Goal: Task Accomplishment & Management: Use online tool/utility

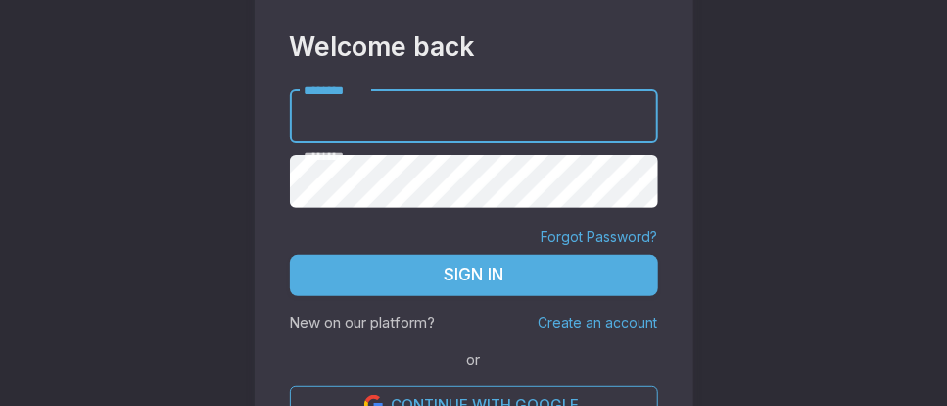
type input "*****"
click at [523, 271] on button "Sign In" at bounding box center [474, 275] width 368 height 41
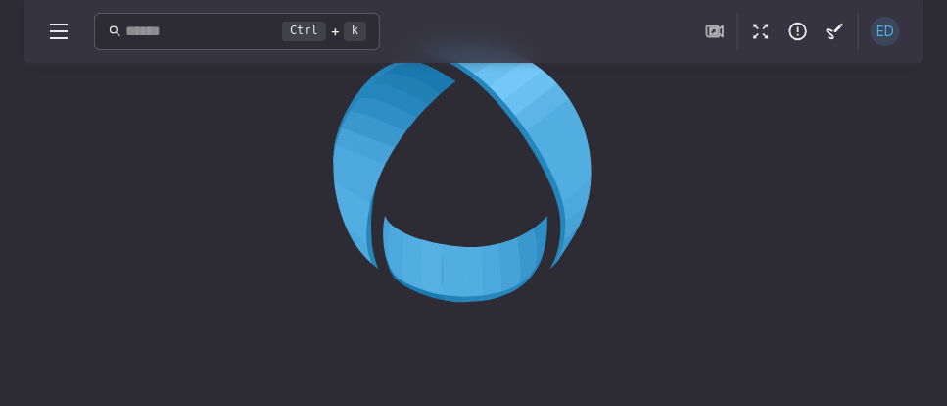
scroll to position [27, 0]
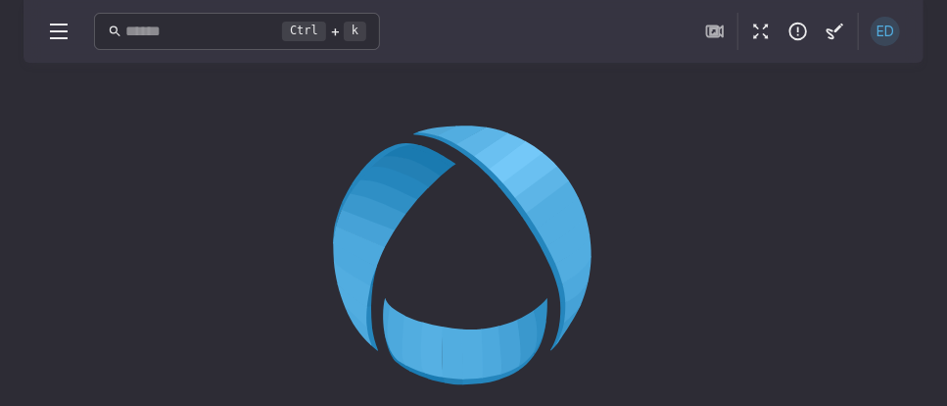
click at [486, 230] on icon at bounding box center [474, 261] width 282 height 282
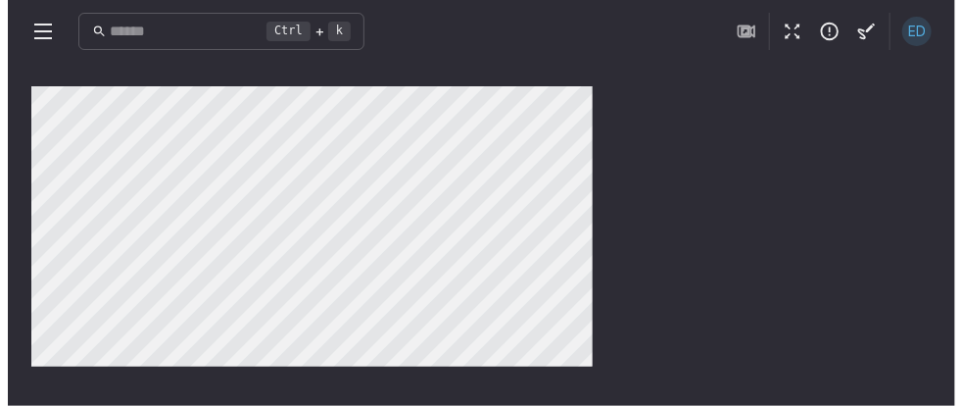
scroll to position [0, 0]
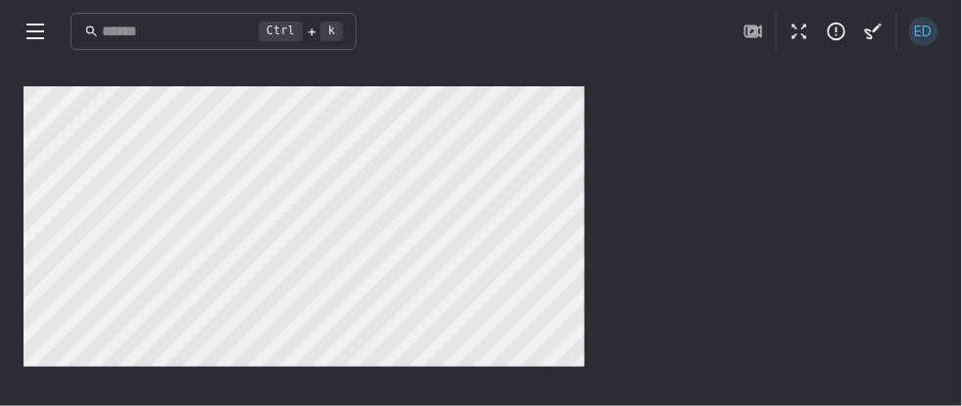
click at [771, 32] on button "button" at bounding box center [753, 31] width 37 height 37
click at [604, 154] on div at bounding box center [481, 234] width 915 height 296
click at [785, 33] on button "button" at bounding box center [799, 31] width 37 height 37
